Goal: Task Accomplishment & Management: Complete application form

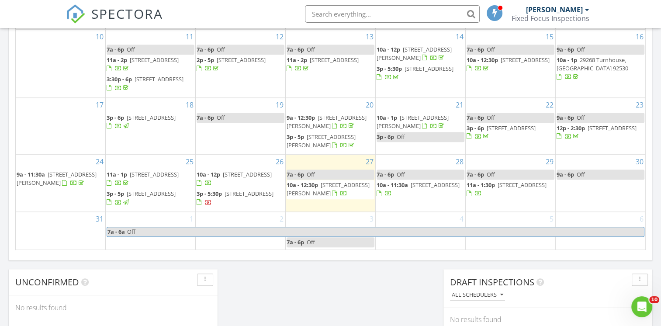
scroll to position [553, 0]
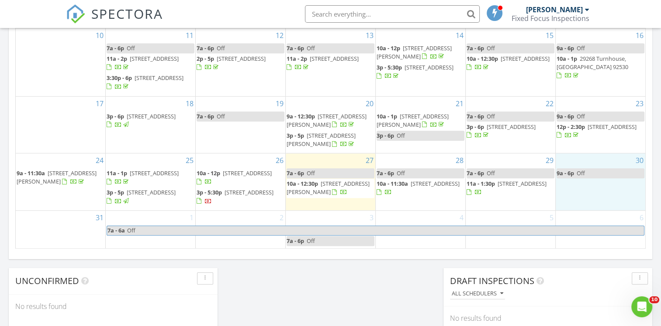
click at [573, 195] on div "30 9a - 6p Off" at bounding box center [600, 181] width 90 height 57
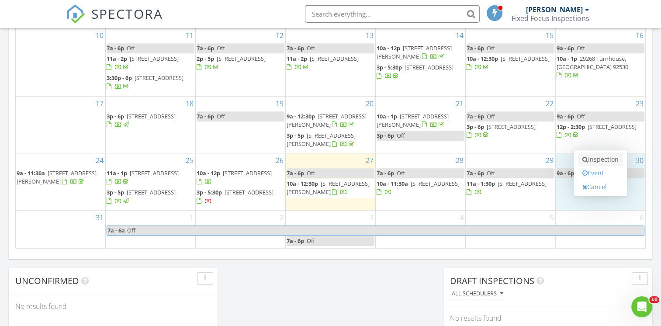
click at [596, 155] on link "Inspection" at bounding box center [600, 159] width 45 height 14
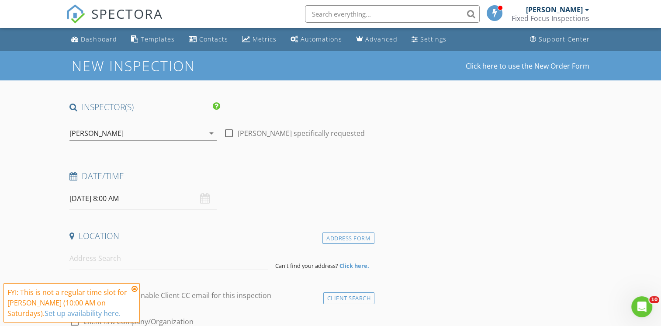
click at [134, 287] on icon at bounding box center [134, 288] width 6 height 7
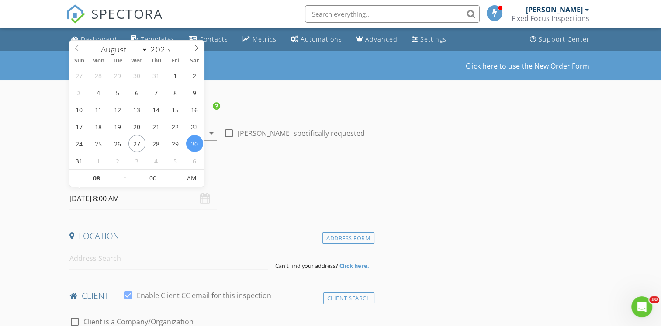
click at [127, 204] on input "08/30/2025 8:00 AM" at bounding box center [142, 198] width 147 height 21
type input "09"
type input "08/30/2025 9:00 AM"
click at [121, 172] on span at bounding box center [120, 173] width 6 height 9
type input "10"
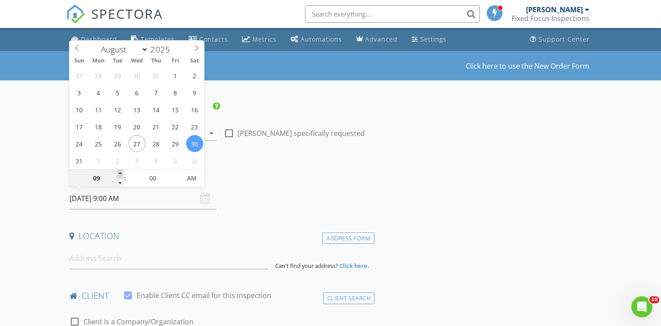
type input "[DATE] 10:00 AM"
click at [121, 172] on span at bounding box center [120, 173] width 6 height 9
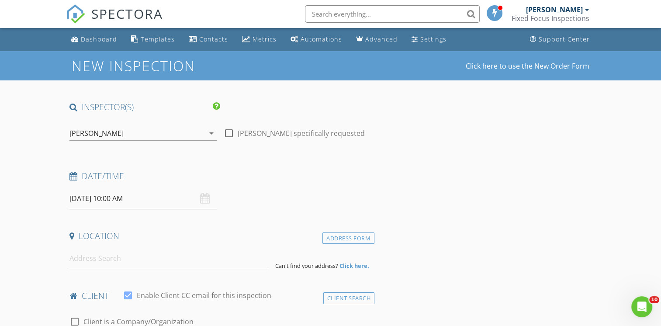
click at [255, 172] on h4 "Date/Time" at bounding box center [219, 175] width 301 height 11
click at [92, 257] on input at bounding box center [168, 258] width 199 height 21
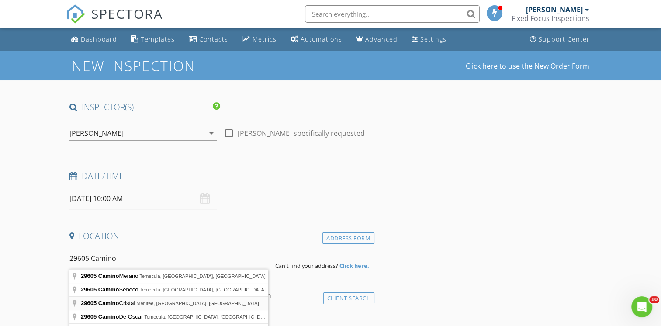
type input "29605 Camino Cristal, Menifee, CA, USA"
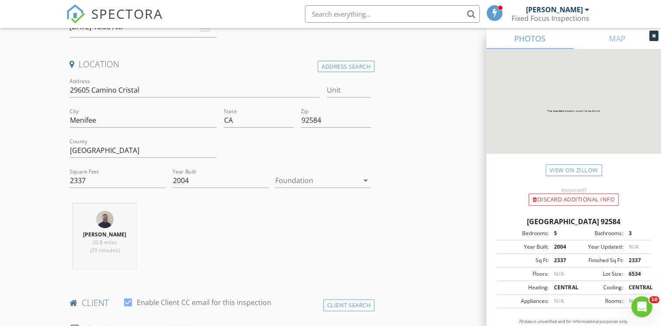
scroll to position [173, 0]
click at [297, 177] on div at bounding box center [316, 179] width 83 height 14
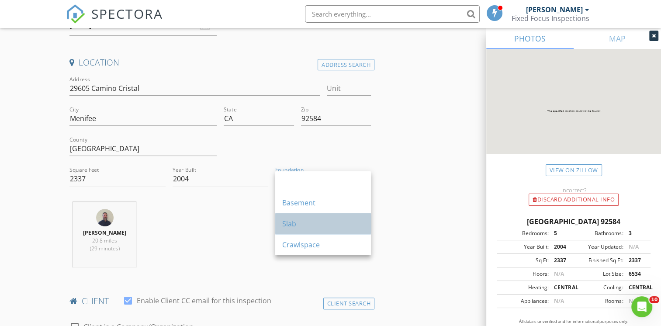
click at [298, 219] on div "Slab" at bounding box center [323, 223] width 82 height 10
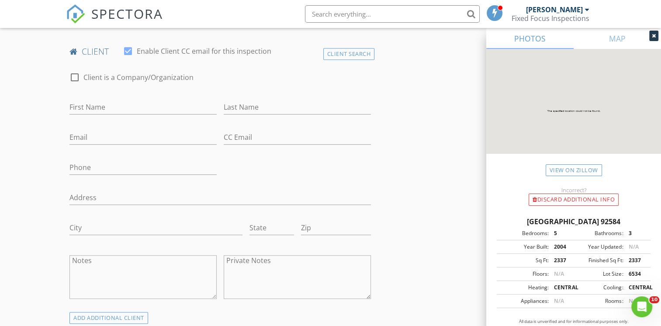
scroll to position [428, 0]
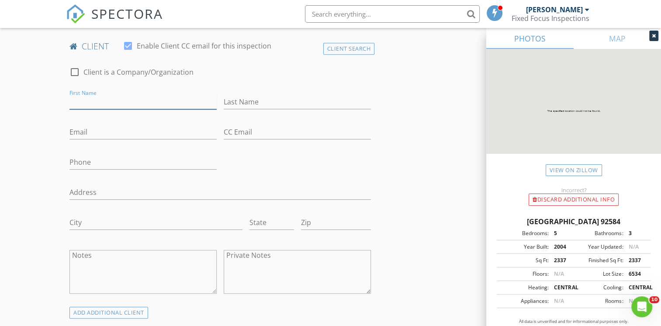
click at [82, 102] on input "First Name" at bounding box center [142, 102] width 147 height 14
type input "Jonathan"
click at [242, 100] on input "Last Name" at bounding box center [297, 102] width 147 height 14
type input "Yepiz"
click at [160, 128] on input "Email" at bounding box center [142, 132] width 147 height 14
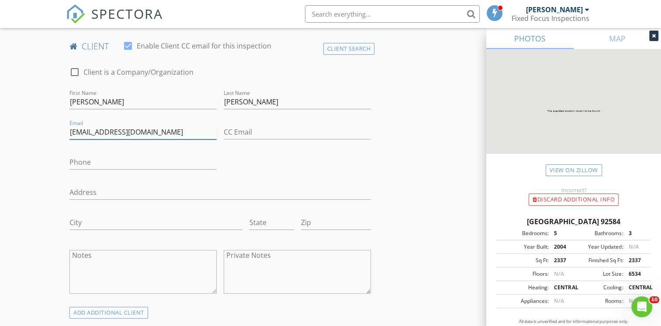
type input "01yepiz@gmail.com"
click at [97, 163] on input "Phone" at bounding box center [142, 162] width 147 height 14
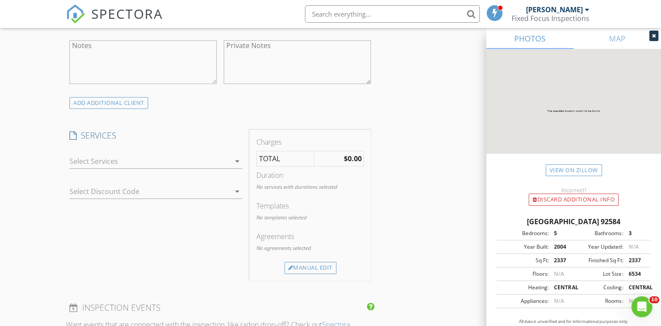
scroll to position [650, 0]
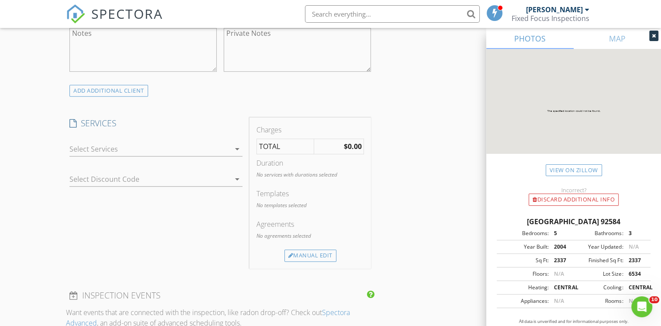
type input "619-714-0971"
click at [89, 149] on div at bounding box center [149, 149] width 161 height 14
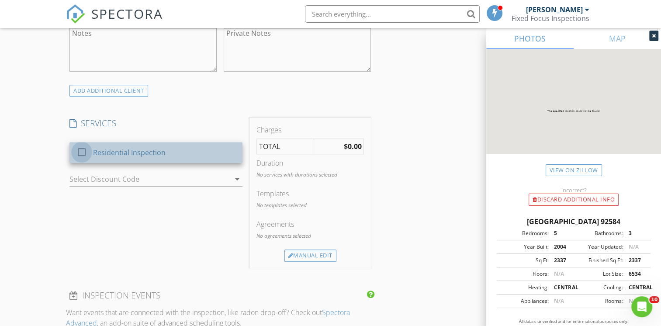
click at [80, 148] on div at bounding box center [81, 152] width 15 height 15
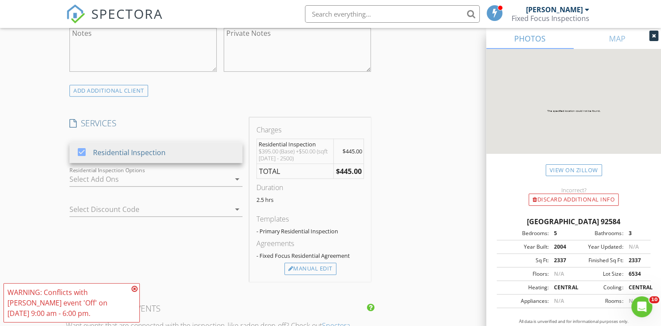
click at [134, 288] on icon at bounding box center [134, 288] width 6 height 7
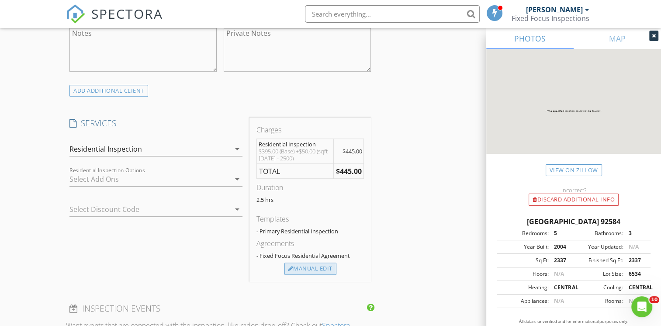
click at [306, 265] on div "Manual Edit" at bounding box center [310, 268] width 52 height 12
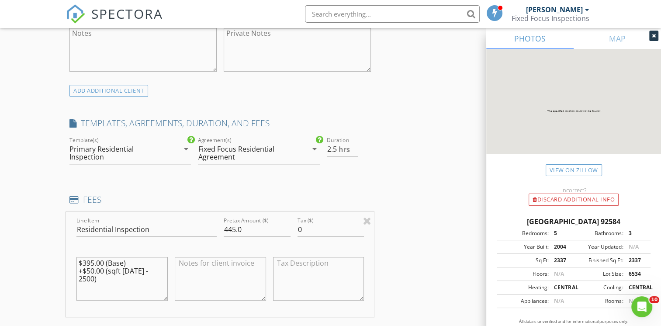
click at [166, 267] on textarea "$395.00 (Base) +$50.00 (sqft 1500 - 2500)" at bounding box center [121, 279] width 91 height 44
type textarea "$"
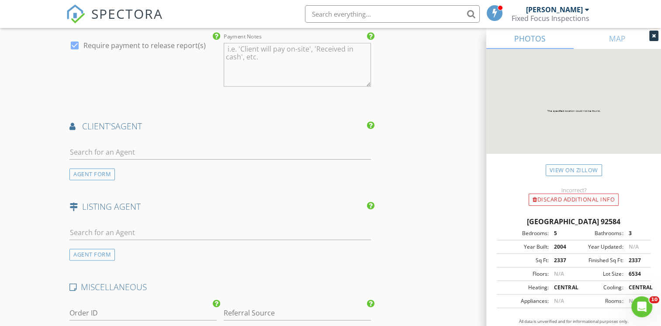
scroll to position [1099, 0]
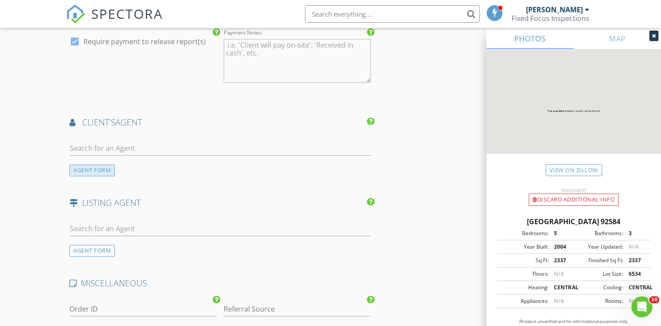
type textarea "Menifee Home Inspection $445"
click at [100, 165] on div "AGENT FORM" at bounding box center [91, 170] width 45 height 12
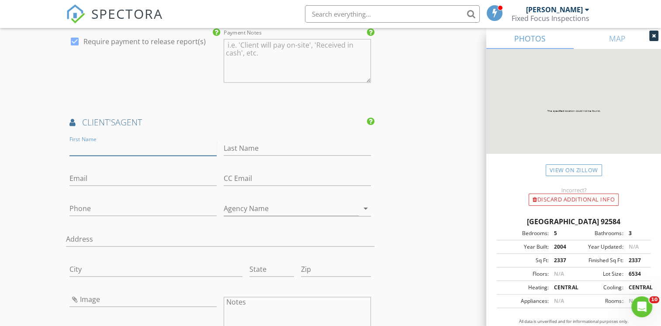
click at [87, 149] on input "First Name" at bounding box center [142, 148] width 147 height 14
type input "Juan Antonio"
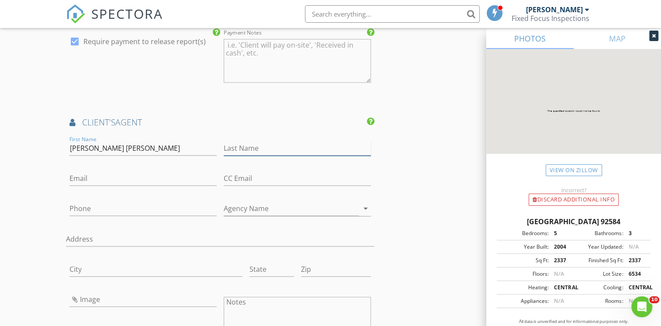
click at [241, 149] on input "Last Name" at bounding box center [297, 148] width 147 height 14
type input "Alamilla"
click at [109, 174] on input "Email" at bounding box center [142, 178] width 147 height 14
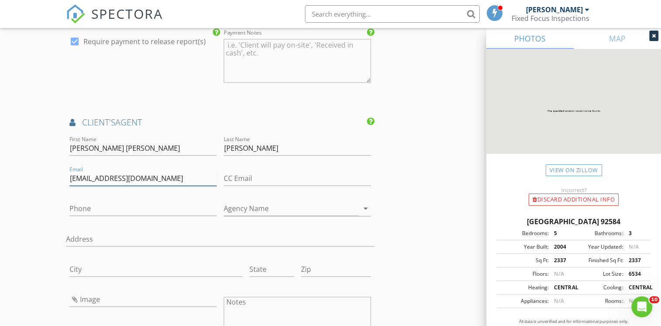
type input "alamillarealty@gmail.com"
click at [83, 204] on input "Phone" at bounding box center [142, 208] width 147 height 14
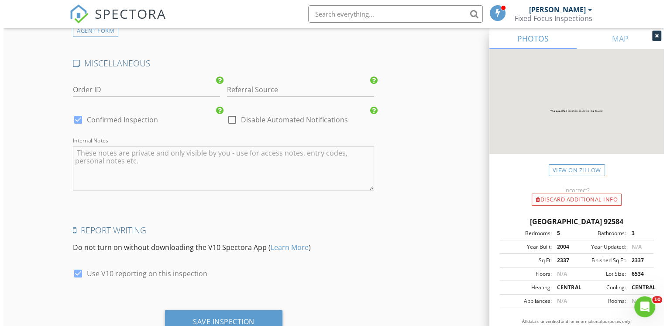
scroll to position [1608, 0]
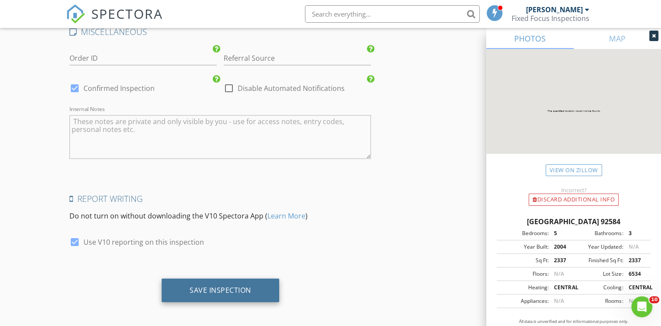
type input "619-213-6486"
click at [228, 285] on div "Save Inspection" at bounding box center [221, 289] width 62 height 9
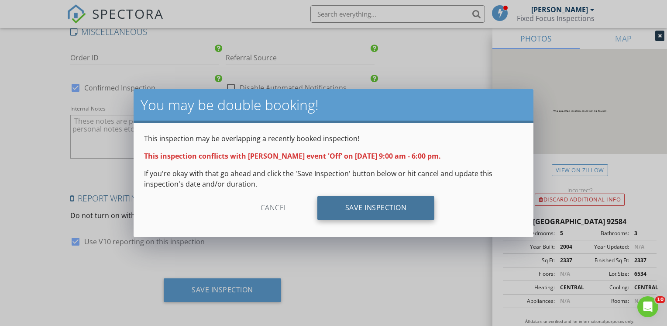
click at [376, 207] on div "Save Inspection" at bounding box center [375, 208] width 117 height 24
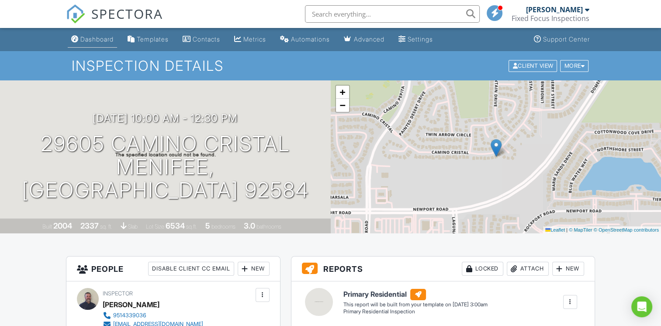
click at [96, 35] on link "Dashboard" at bounding box center [92, 39] width 49 height 16
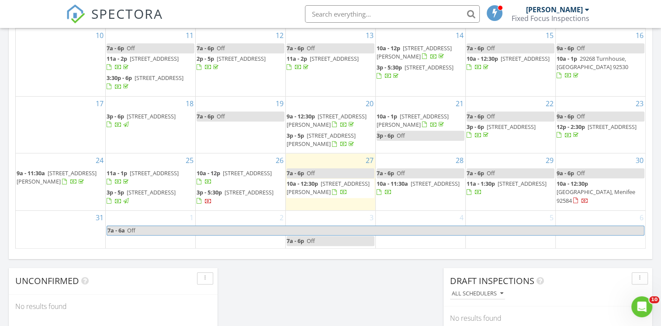
scroll to position [566, 0]
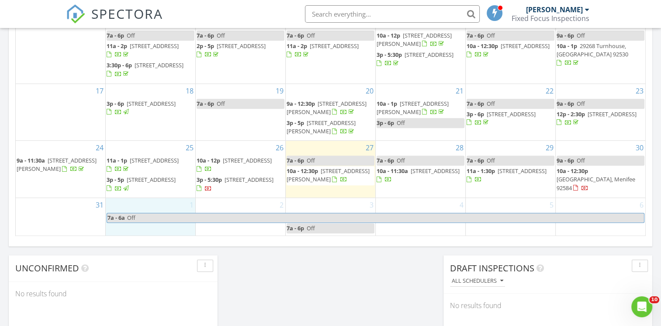
click at [147, 228] on div "1 7a - 6a Off" at bounding box center [151, 217] width 90 height 38
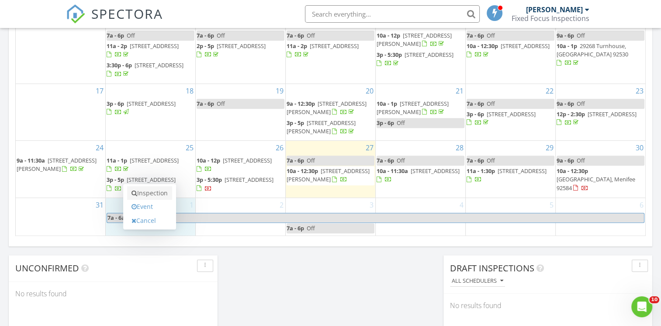
click at [169, 191] on link "Inspection" at bounding box center [149, 193] width 45 height 14
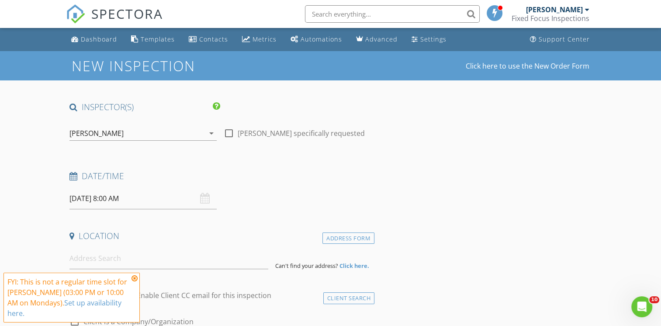
click at [134, 282] on icon at bounding box center [134, 278] width 6 height 7
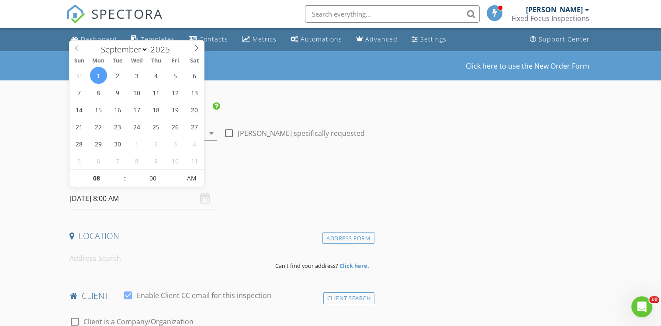
click at [131, 202] on input "[DATE] 8:00 AM" at bounding box center [142, 198] width 147 height 21
type input "09"
type input "[DATE] 9:00 AM"
click at [118, 172] on span at bounding box center [120, 173] width 6 height 9
type input "10"
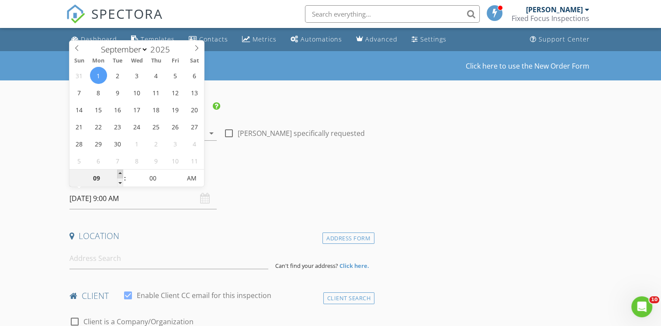
type input "[DATE] 10:00 AM"
click at [118, 172] on span at bounding box center [120, 173] width 6 height 9
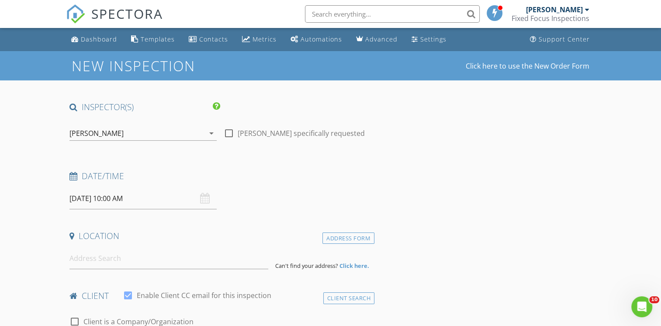
click at [324, 172] on h4 "Date/Time" at bounding box center [219, 175] width 301 height 11
click at [89, 259] on input at bounding box center [168, 258] width 199 height 21
type input "35579 Denver Circle, Winchester, CA, USA"
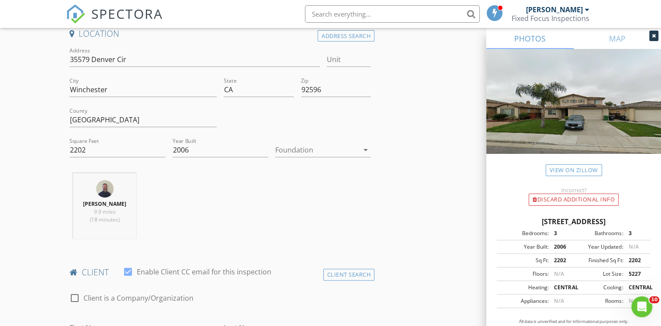
scroll to position [210, 0]
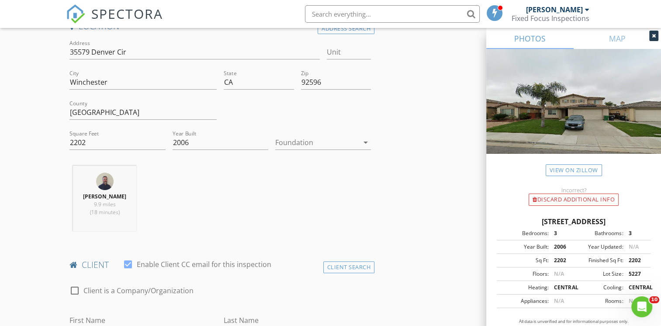
click at [298, 140] on div at bounding box center [316, 142] width 83 height 14
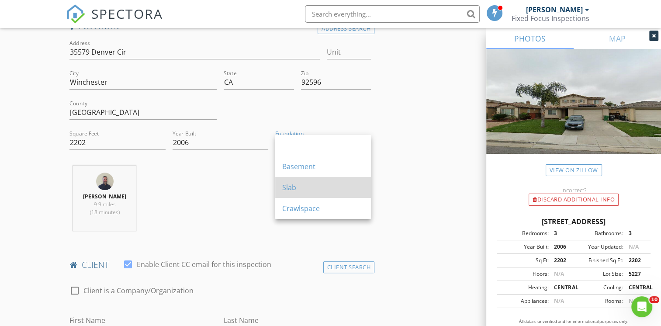
click at [287, 183] on div "Slab" at bounding box center [323, 187] width 82 height 10
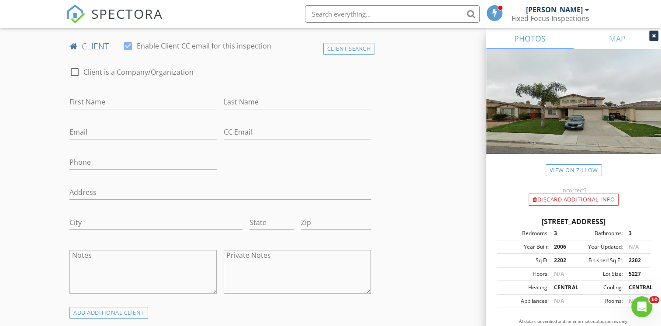
scroll to position [430, 0]
click at [117, 102] on input "First Name" at bounding box center [142, 100] width 147 height 14
type input "Mason"
click at [232, 101] on input "Last Name" at bounding box center [297, 100] width 147 height 14
type input "Mill"
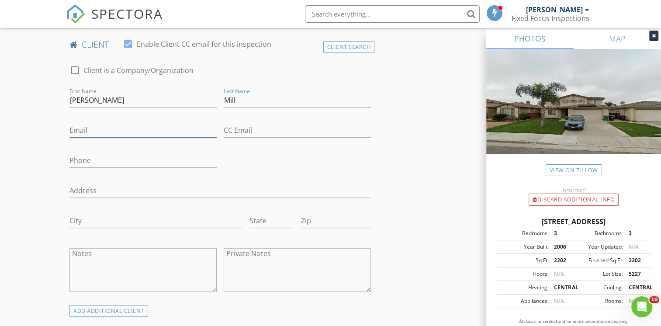
click at [124, 128] on input "Email" at bounding box center [142, 130] width 147 height 14
type input "mason@sealsavers.com"
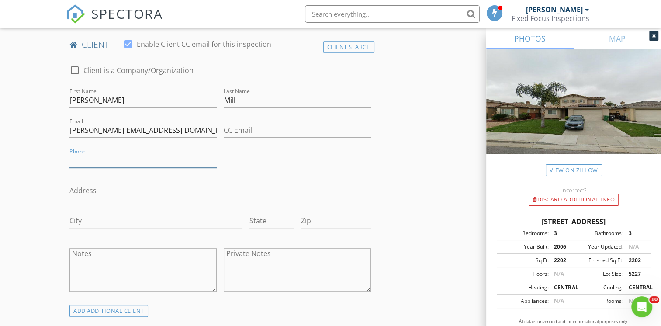
click at [101, 155] on input "Phone" at bounding box center [142, 160] width 147 height 14
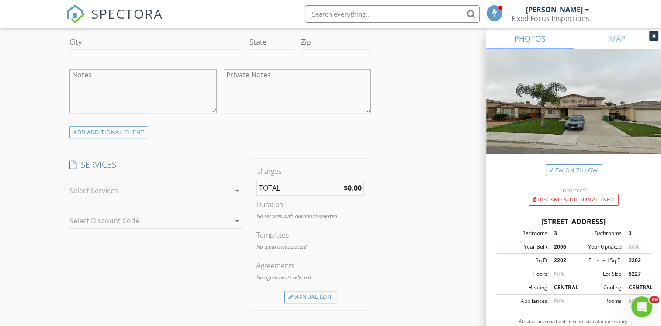
scroll to position [610, 0]
type input "951-813-8788"
click at [160, 184] on div at bounding box center [149, 189] width 161 height 14
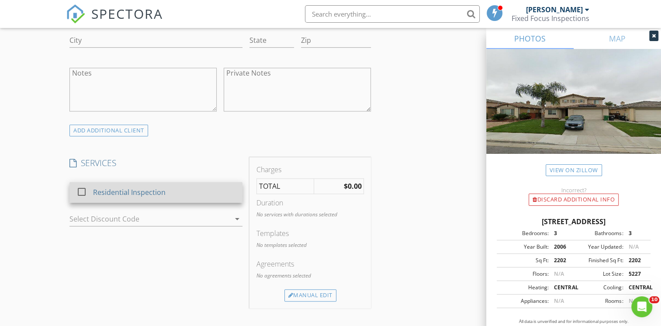
click at [79, 189] on div at bounding box center [81, 191] width 15 height 15
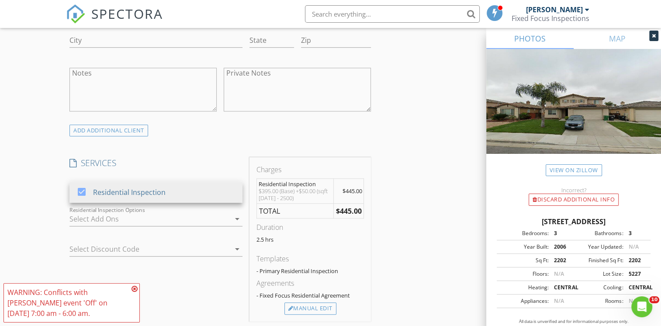
click at [133, 286] on icon at bounding box center [134, 288] width 6 height 7
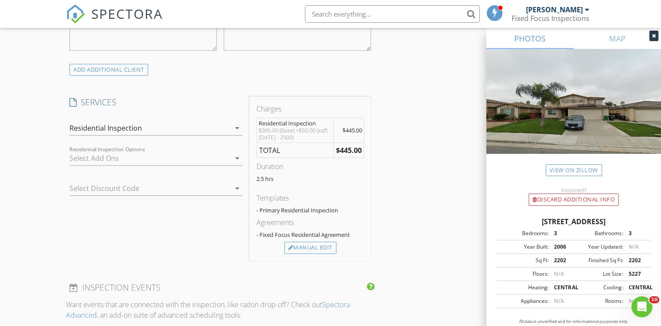
scroll to position [676, 0]
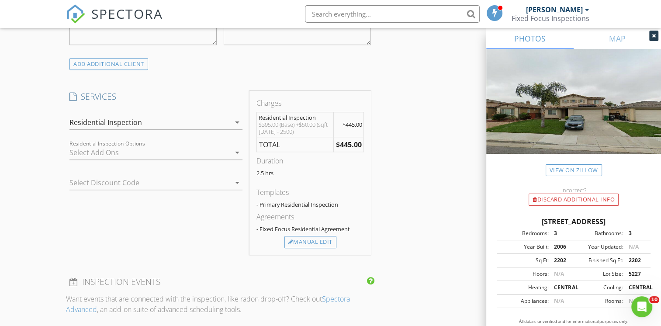
click at [119, 154] on div at bounding box center [149, 152] width 161 height 14
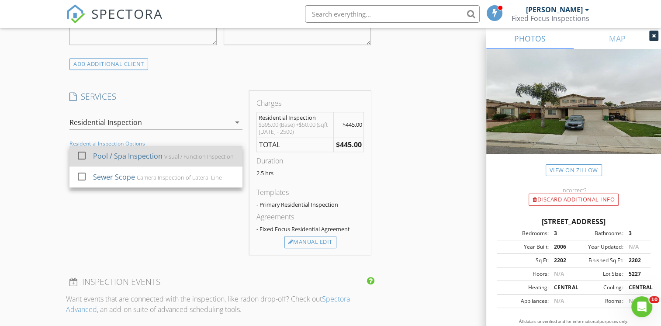
click at [76, 154] on div at bounding box center [81, 155] width 15 height 15
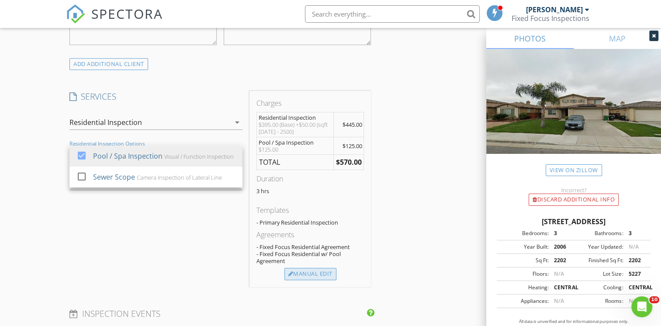
click at [306, 268] on div "Manual Edit" at bounding box center [310, 274] width 52 height 12
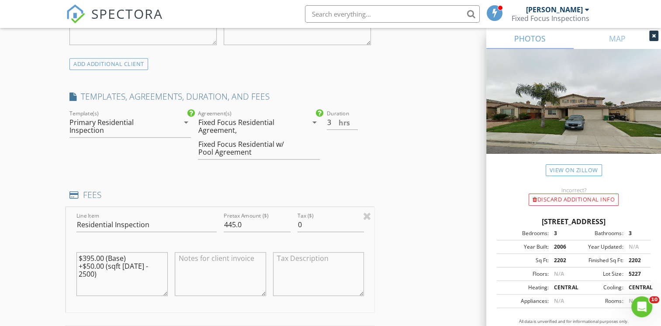
click at [228, 121] on div "Fixed Focus Residential Agreement," at bounding box center [247, 126] width 98 height 16
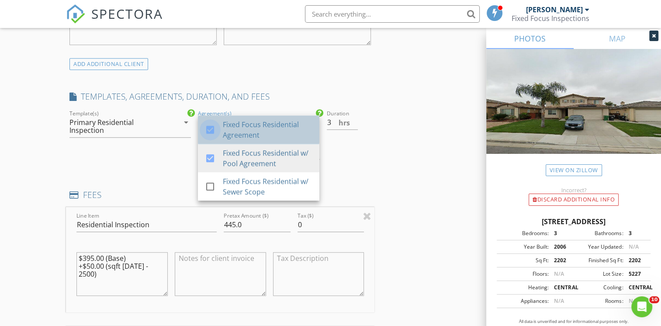
click at [208, 125] on div at bounding box center [210, 129] width 15 height 15
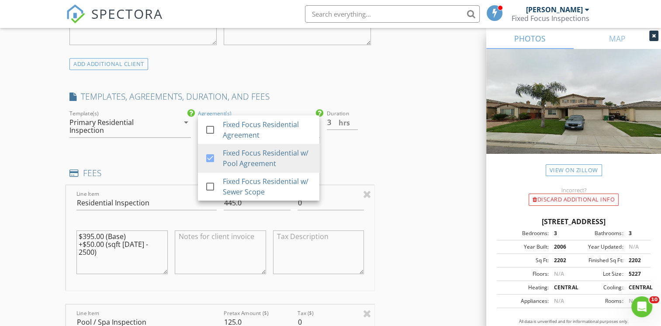
click at [403, 148] on div "INSPECTOR(S) check_box Steven Preyer PRIMARY Steven Preyer arrow_drop_down chec…" at bounding box center [330, 263] width 528 height 1676
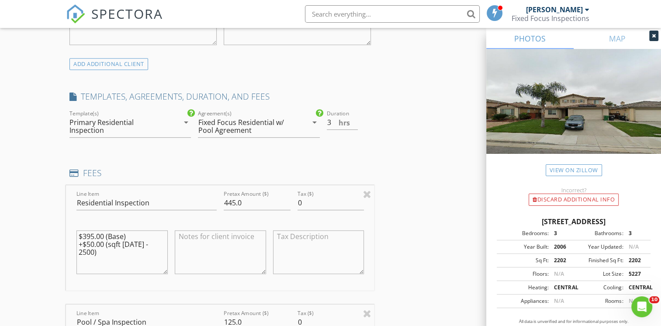
click at [164, 244] on textarea "$395.00 (Base) +$50.00 (sqft 1500 - 2500)" at bounding box center [121, 252] width 91 height 44
type textarea "$"
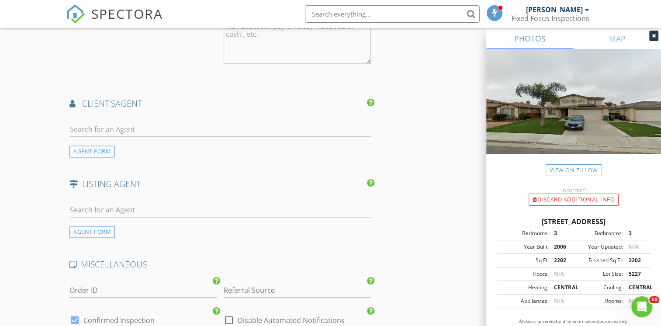
scroll to position [1239, 0]
type textarea "Winchester Home Inspection $445"
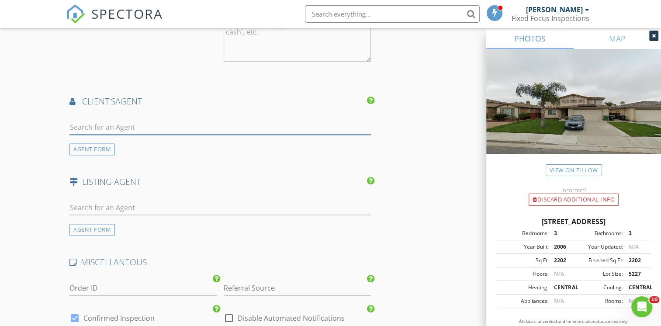
click at [128, 126] on input "text" at bounding box center [219, 127] width 301 height 14
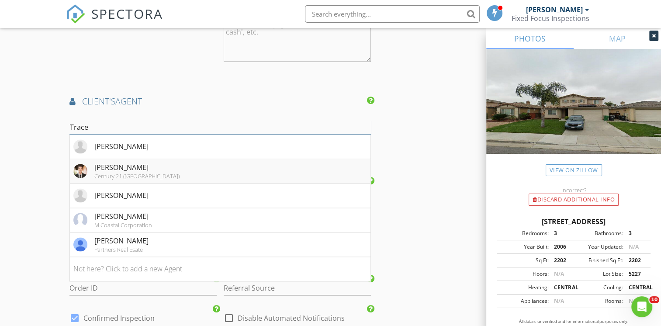
type input "Trace"
click at [123, 162] on div "Trace Emerson" at bounding box center [136, 167] width 85 height 10
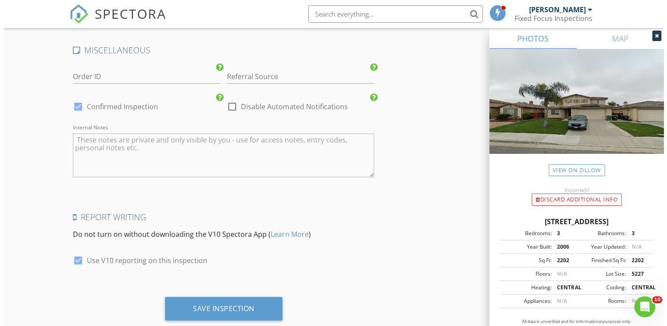
scroll to position [1728, 0]
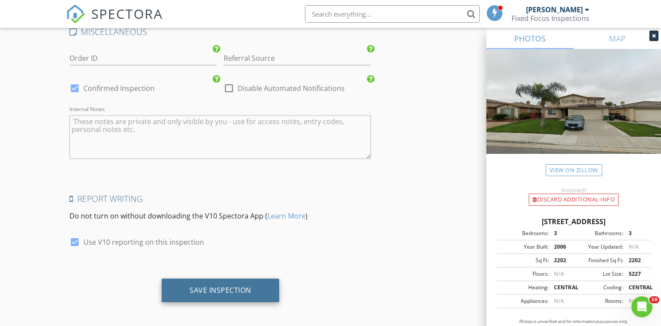
click at [222, 286] on div "Save Inspection" at bounding box center [221, 290] width 62 height 9
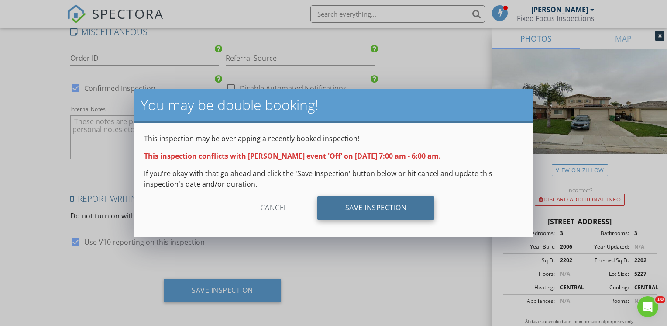
click at [372, 205] on div "Save Inspection" at bounding box center [375, 208] width 117 height 24
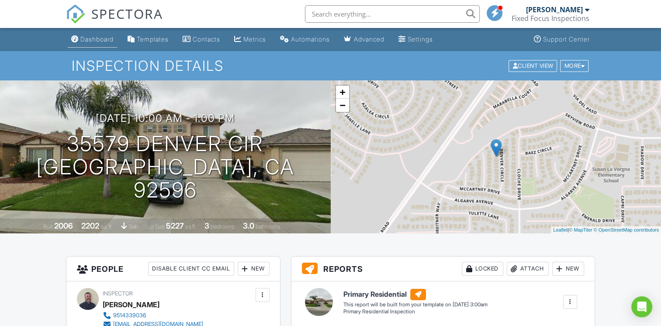
click at [89, 36] on div "Dashboard" at bounding box center [96, 38] width 33 height 7
